Goal: Task Accomplishment & Management: Use online tool/utility

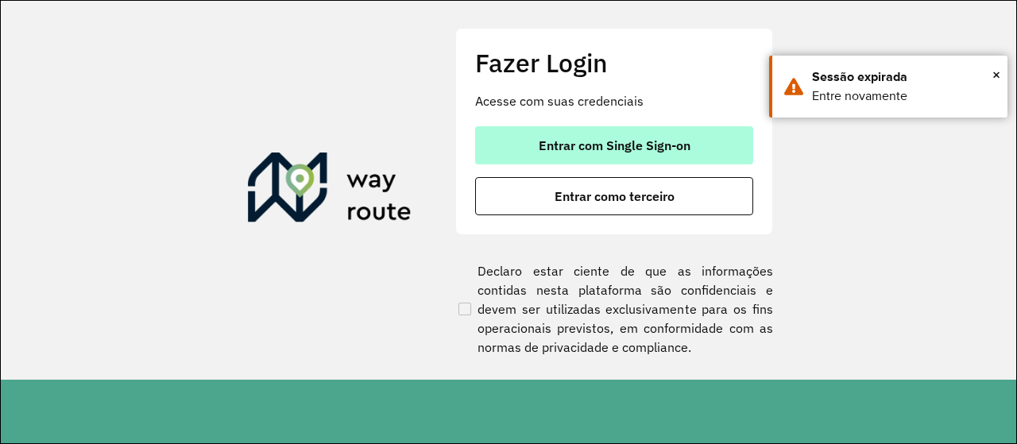
click at [601, 149] on span "Entrar com Single Sign-on" at bounding box center [615, 145] width 152 height 13
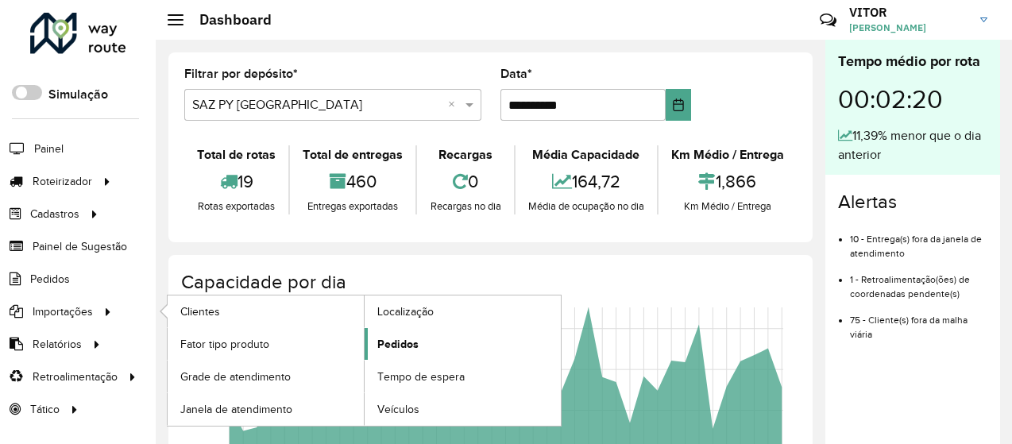
click at [407, 336] on span "Pedidos" at bounding box center [397, 344] width 41 height 17
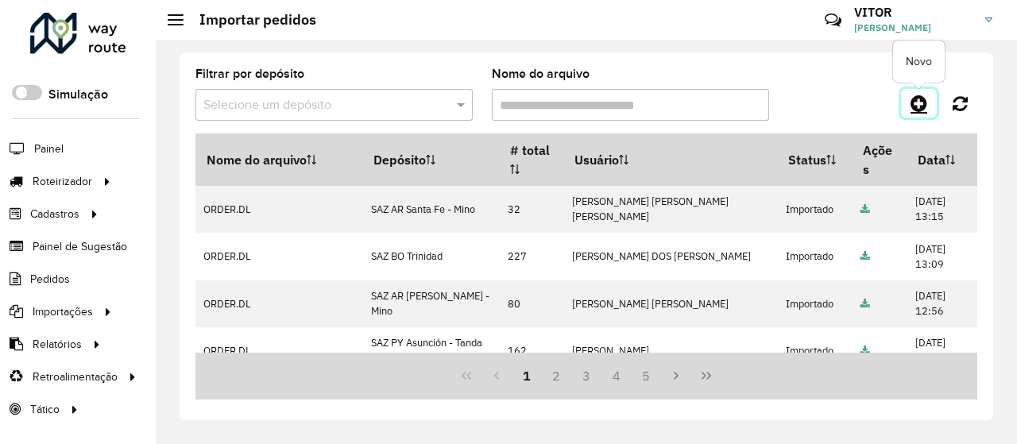
click at [919, 104] on icon at bounding box center [919, 103] width 17 height 19
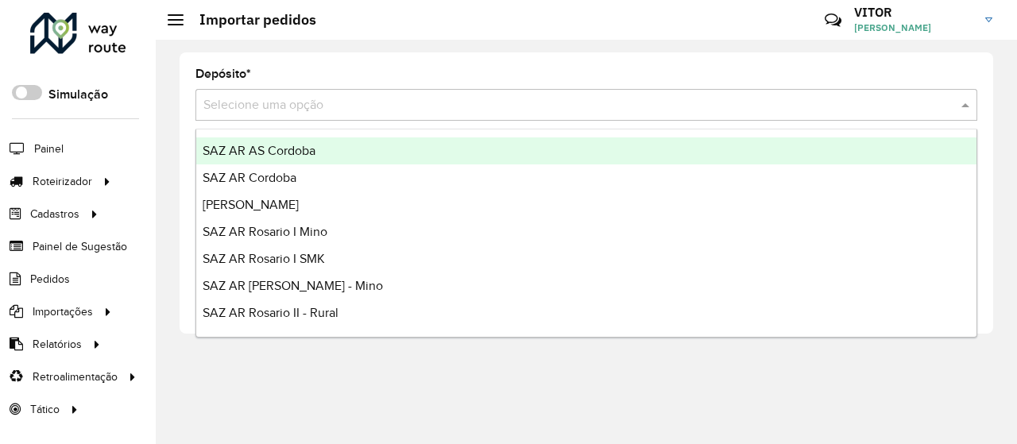
click at [320, 105] on input "text" at bounding box center [570, 105] width 734 height 19
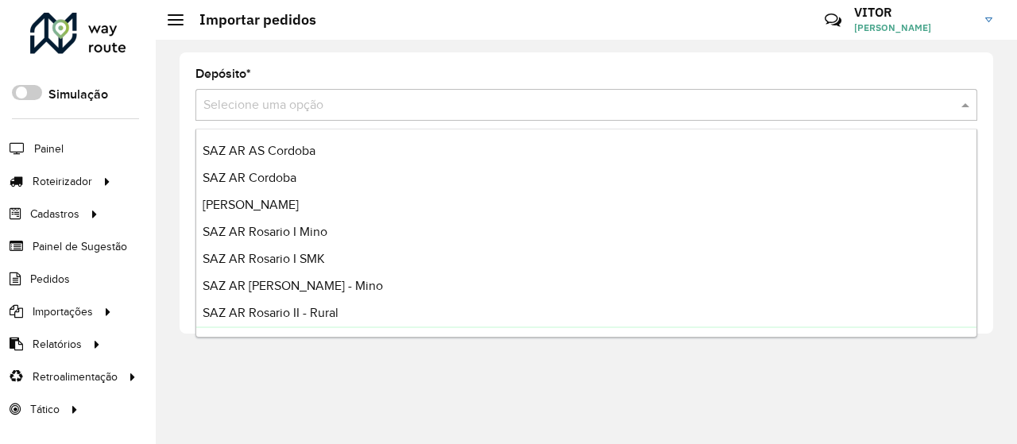
scroll to position [159, 0]
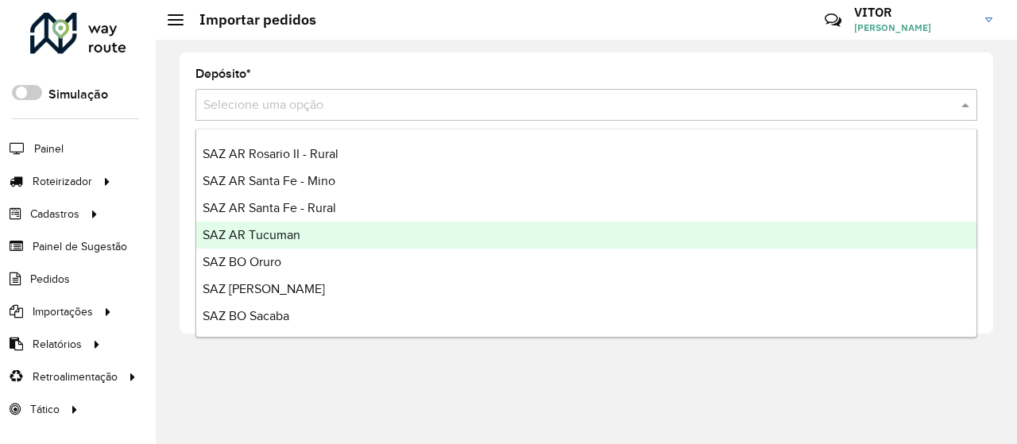
click at [307, 237] on div "SAZ AR Tucuman" at bounding box center [586, 235] width 780 height 27
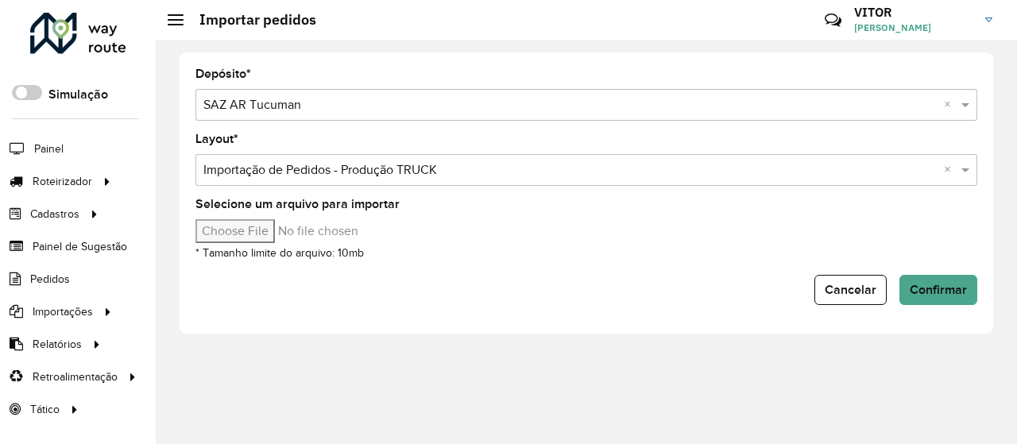
click at [289, 229] on input "Selecione um arquivo para importar" at bounding box center [330, 231] width 270 height 24
type input "**********"
click at [296, 231] on input "Selecione um arquivo para importar" at bounding box center [330, 231] width 270 height 24
click at [934, 287] on span "Confirmar" at bounding box center [938, 290] width 57 height 14
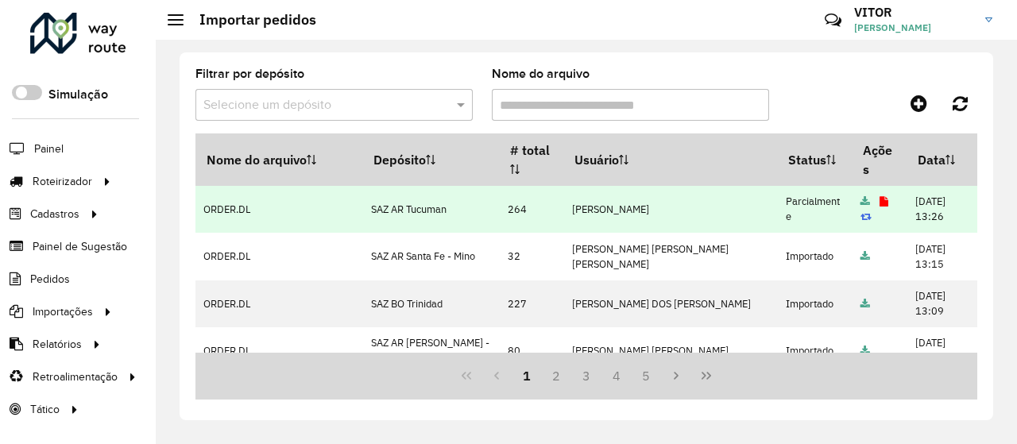
click at [880, 205] on icon at bounding box center [884, 202] width 9 height 10
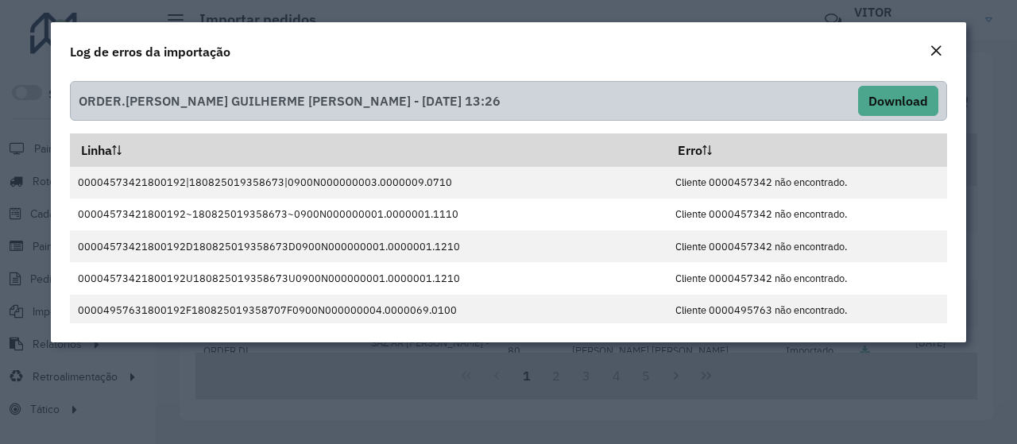
click at [933, 52] on em "Close" at bounding box center [936, 51] width 13 height 13
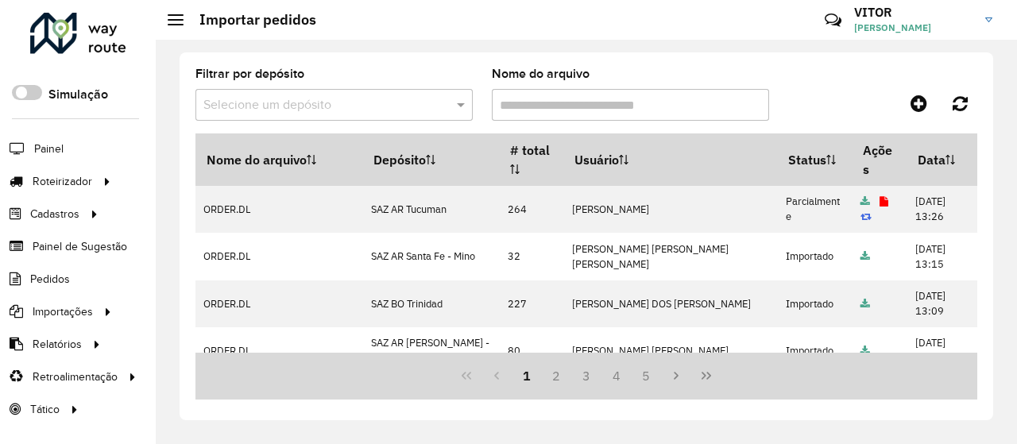
click at [819, 79] on div "Filtrar por depósito Selecione um depósito Nome do arquivo" at bounding box center [586, 100] width 782 height 65
click at [798, 81] on div "Filtrar por depósito Selecione um depósito Nome do arquivo" at bounding box center [586, 100] width 782 height 65
click at [819, 81] on div "Filtrar por depósito Selecione um depósito Nome do arquivo" at bounding box center [586, 100] width 782 height 65
